Goal: Task Accomplishment & Management: Manage account settings

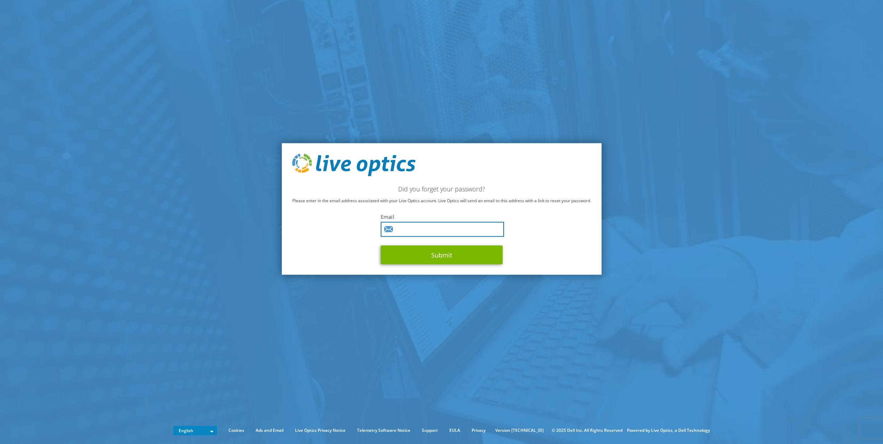
click at [470, 226] on input "text" at bounding box center [442, 229] width 123 height 15
paste input "[PERSON_NAME][EMAIL_ADDRESS][DOMAIN_NAME]"
type input "[PERSON_NAME][EMAIL_ADDRESS][DOMAIN_NAME]"
click at [381, 246] on button "Submit" at bounding box center [442, 255] width 122 height 19
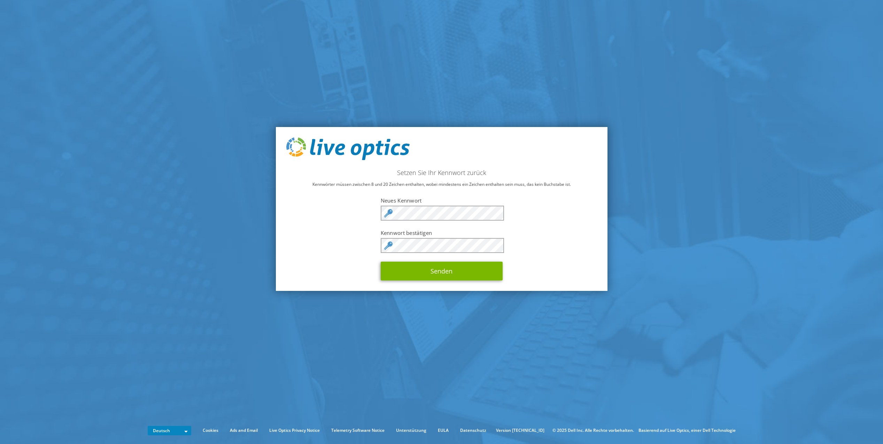
click at [341, 252] on div "Setzen Sie Ihr Kennwort zurück Kennwörter müssen zwischen 8 und 20 Zeichen enth…" at bounding box center [442, 209] width 332 height 164
click at [388, 272] on button "Senden" at bounding box center [442, 271] width 122 height 19
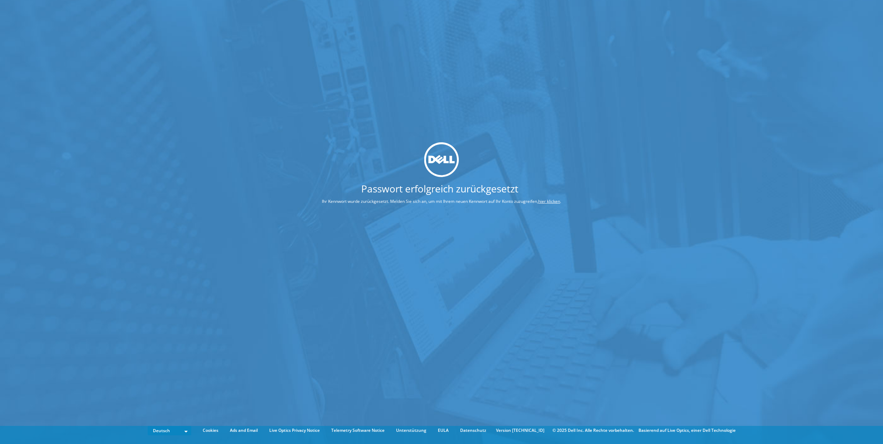
click at [551, 204] on link "hier klicken" at bounding box center [549, 202] width 22 height 6
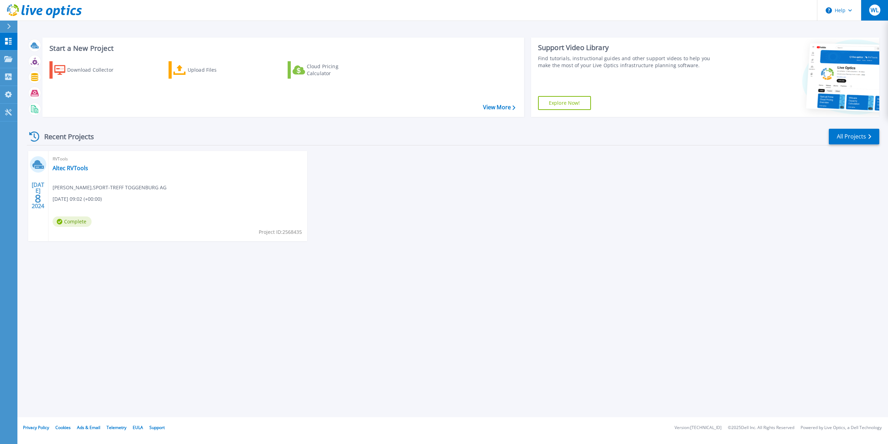
click at [873, 11] on span "WL" at bounding box center [875, 10] width 8 height 6
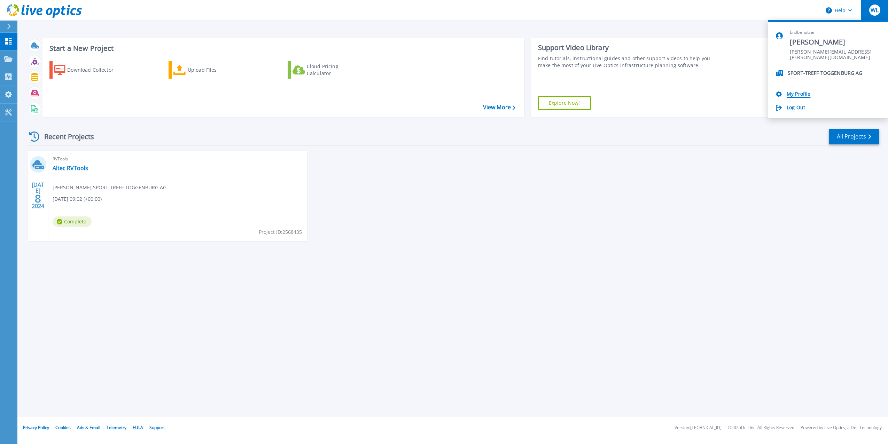
click at [792, 94] on link "My Profile" at bounding box center [799, 94] width 24 height 7
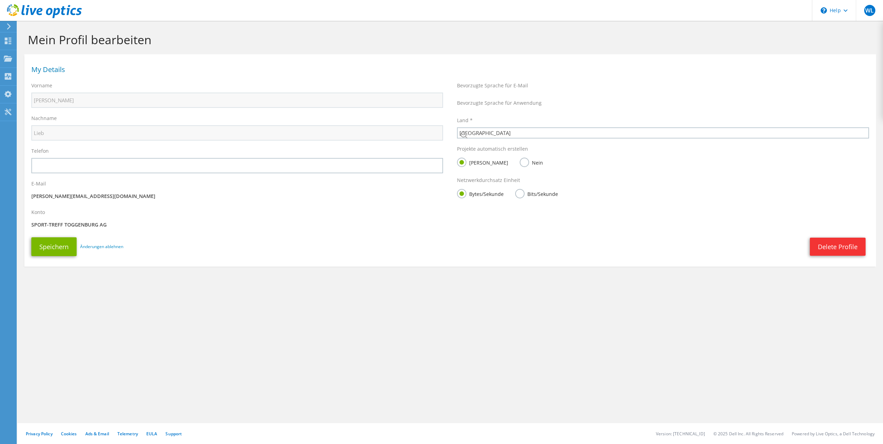
select select "42"
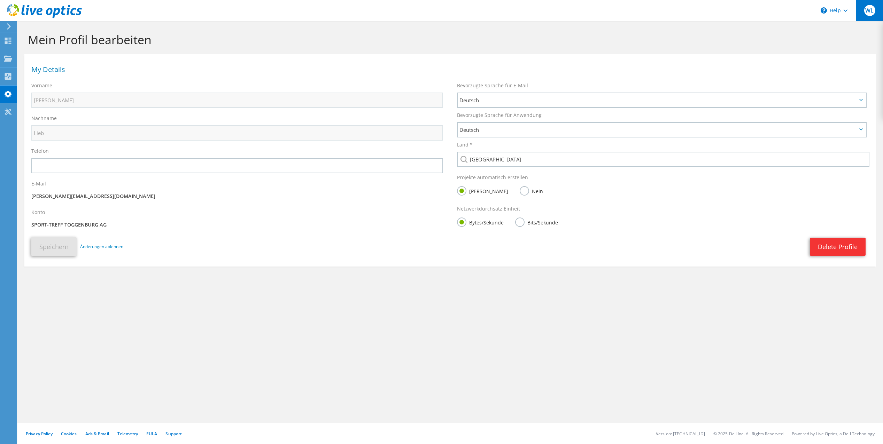
click at [870, 14] on span "WL" at bounding box center [869, 10] width 11 height 11
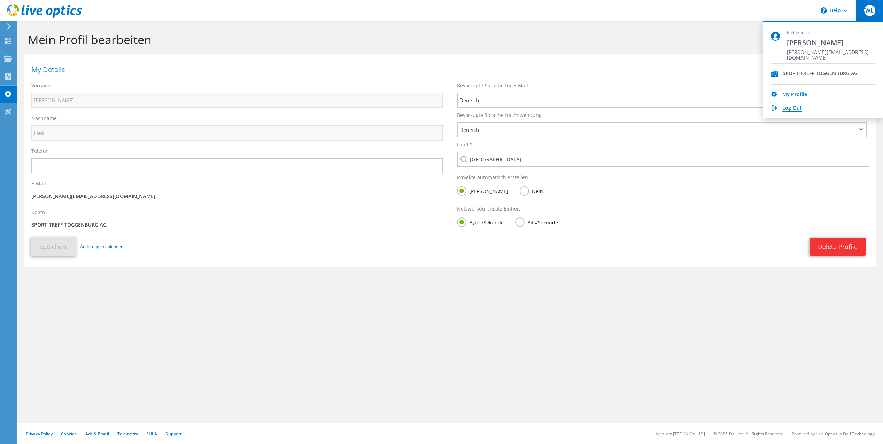
click at [796, 109] on link "Log Out" at bounding box center [792, 108] width 20 height 7
